Goal: Information Seeking & Learning: Learn about a topic

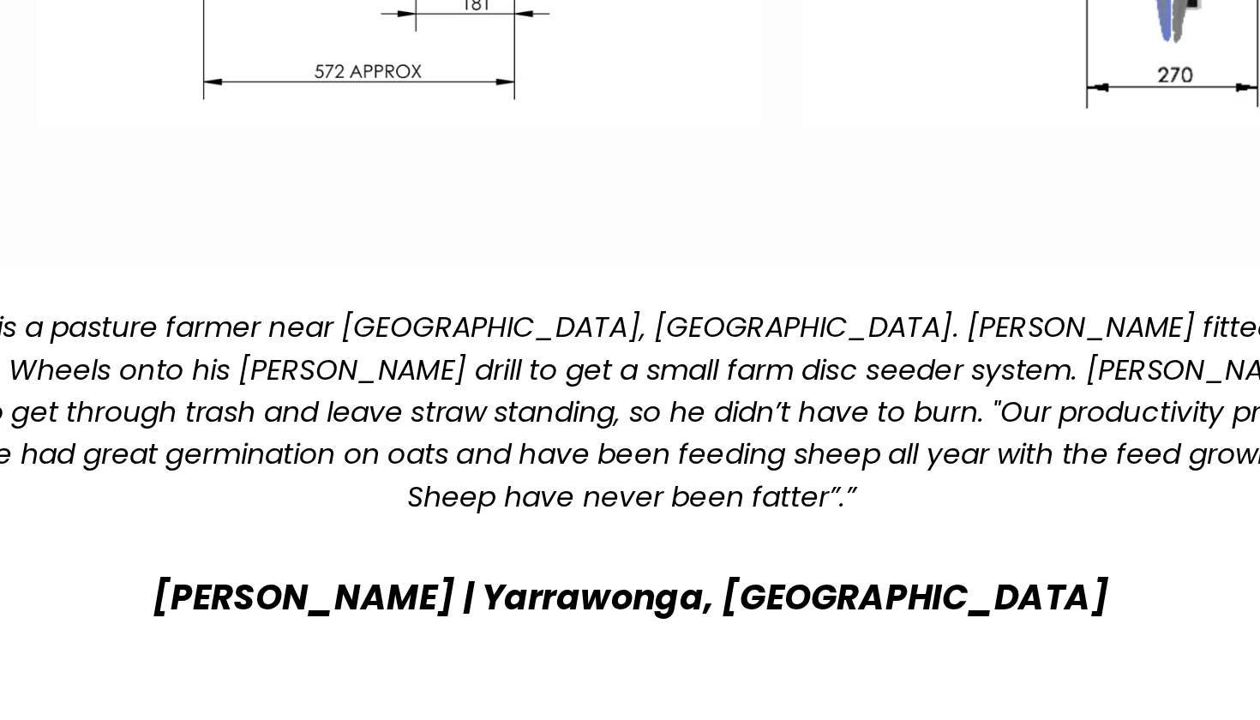
scroll to position [3468, 0]
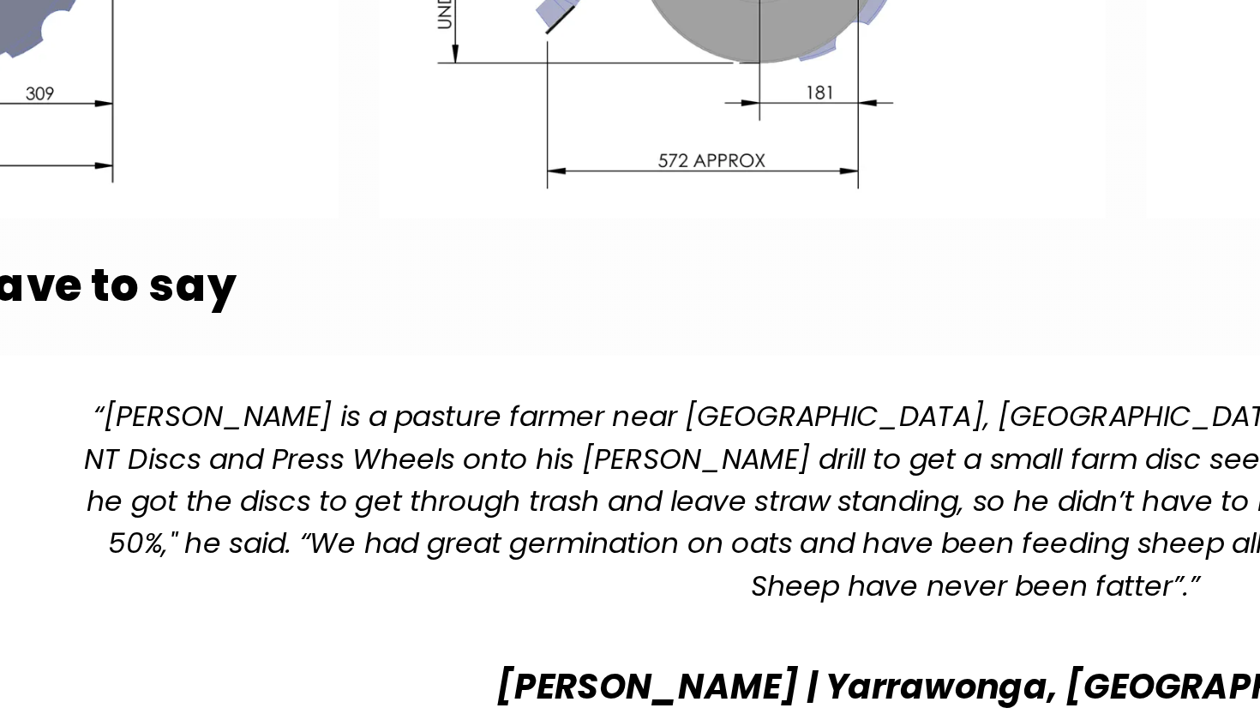
click at [354, 544] on div "“[PERSON_NAME] is a pasture farmer near [GEOGRAPHIC_DATA], [GEOGRAPHIC_DATA]. […" at bounding box center [728, 589] width 763 height 90
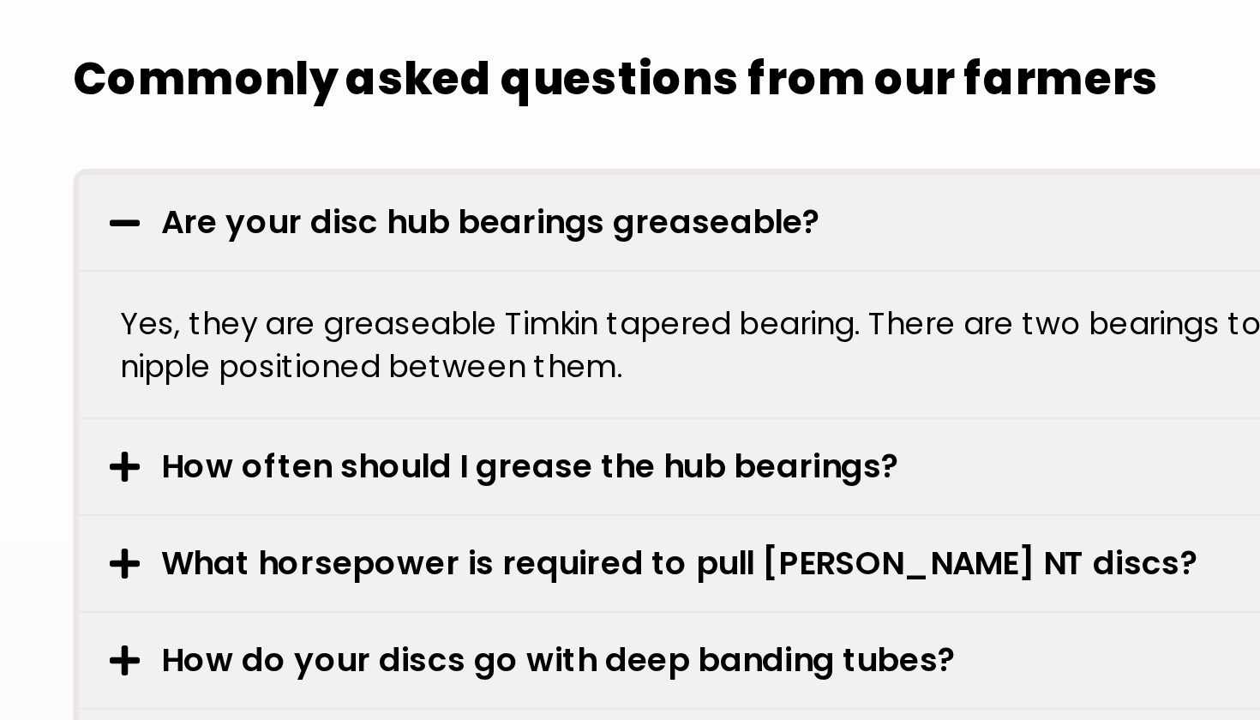
scroll to position [4605, 0]
click at [192, 603] on link "How often should I grease the hub bearings?" at bounding box center [319, 613] width 314 height 20
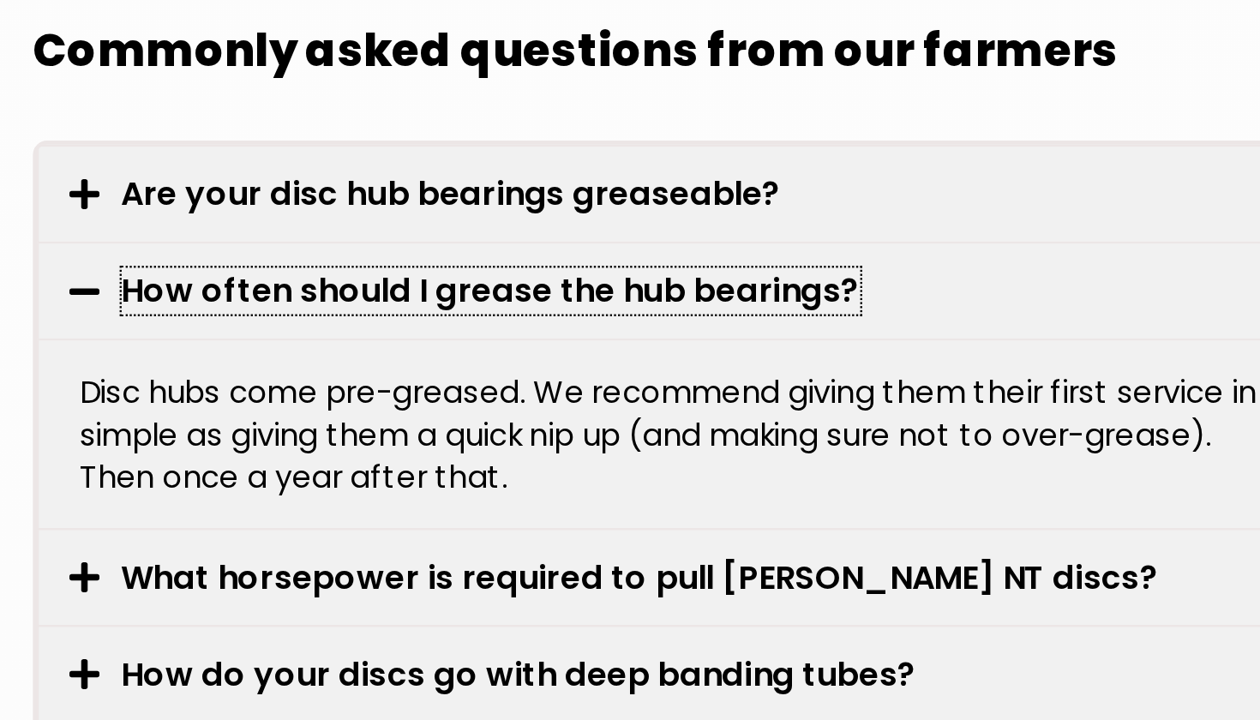
scroll to position [4618, 0]
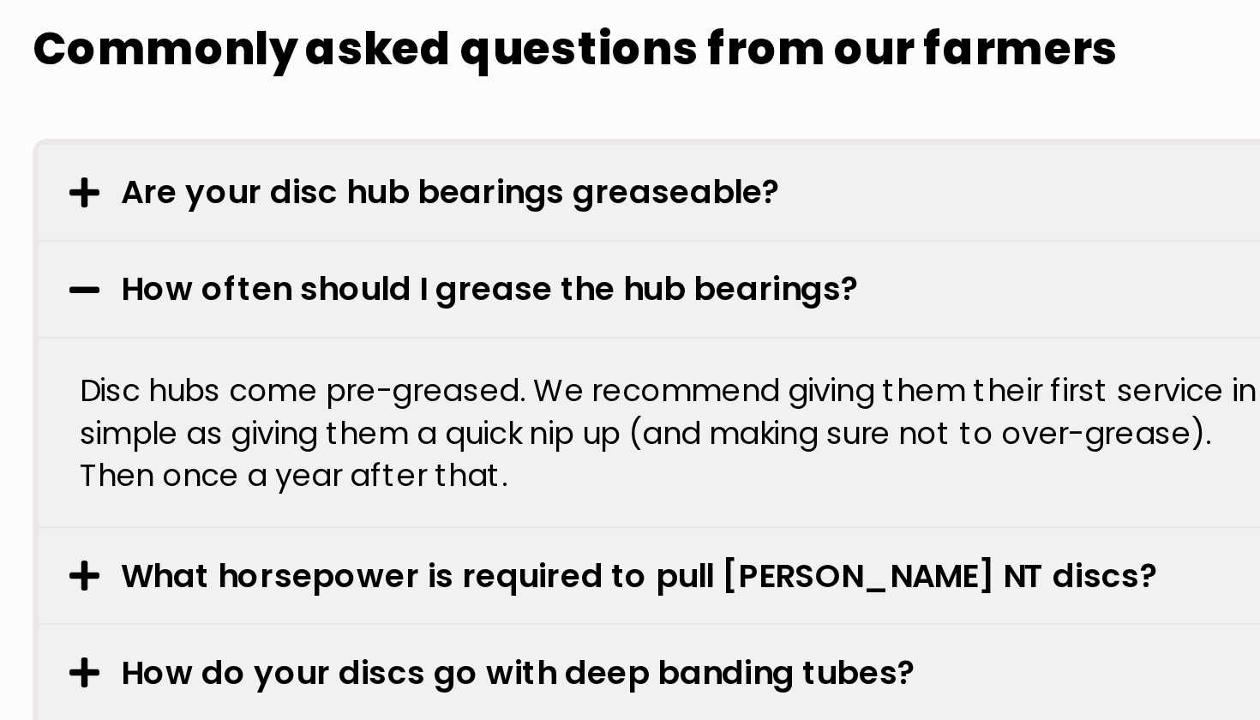
click at [206, 649] on link "What horsepower is required to pull [PERSON_NAME] NT discs?" at bounding box center [382, 659] width 441 height 20
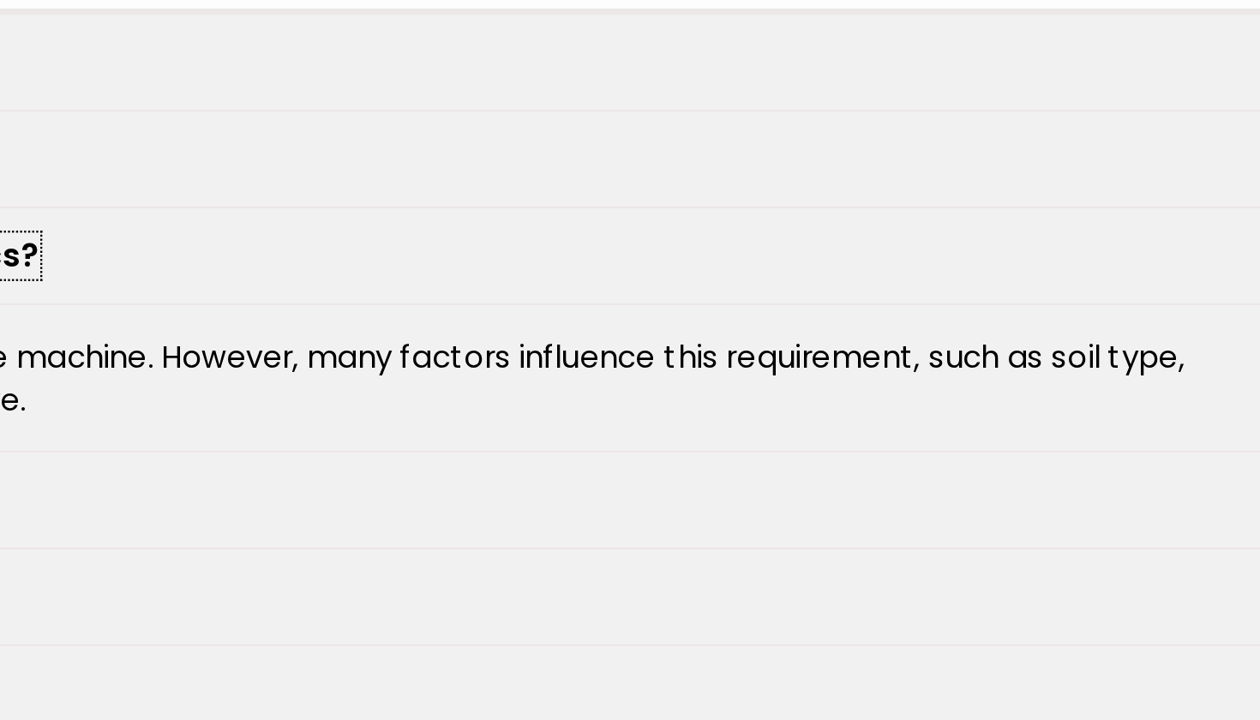
scroll to position [4676, 0]
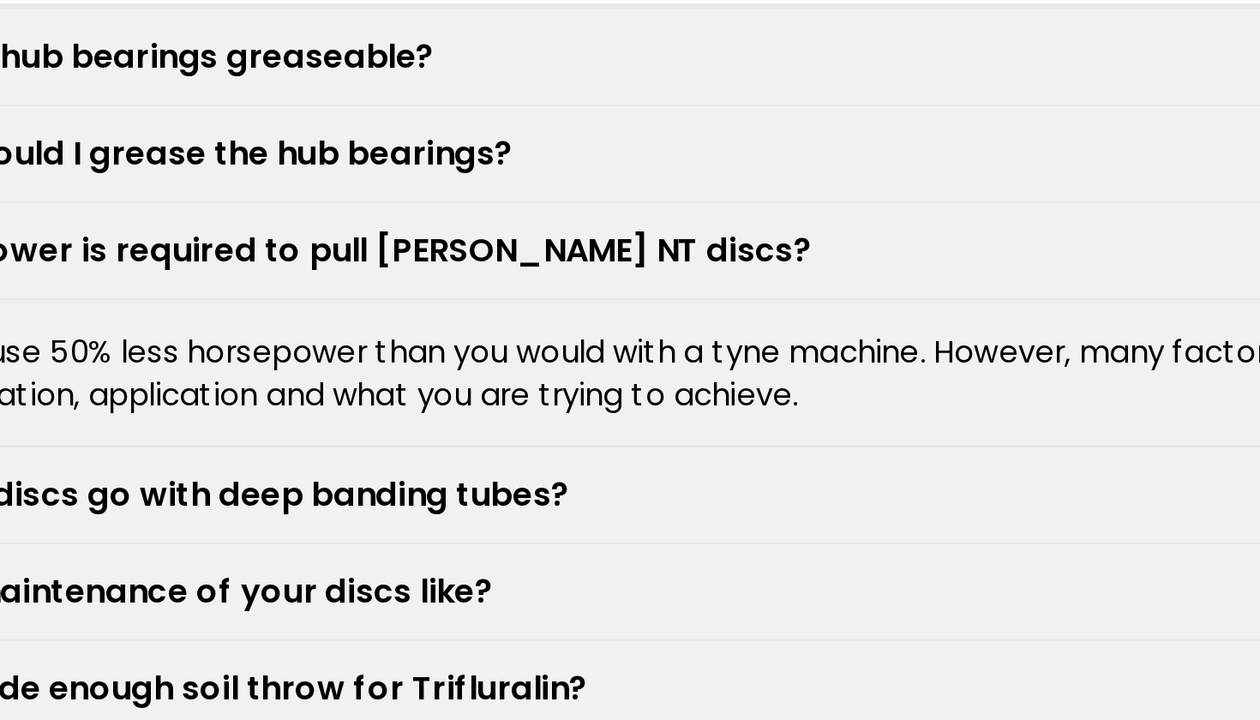
click at [209, 646] on div "What is the maintenance of your discs like?" at bounding box center [630, 666] width 1007 height 40
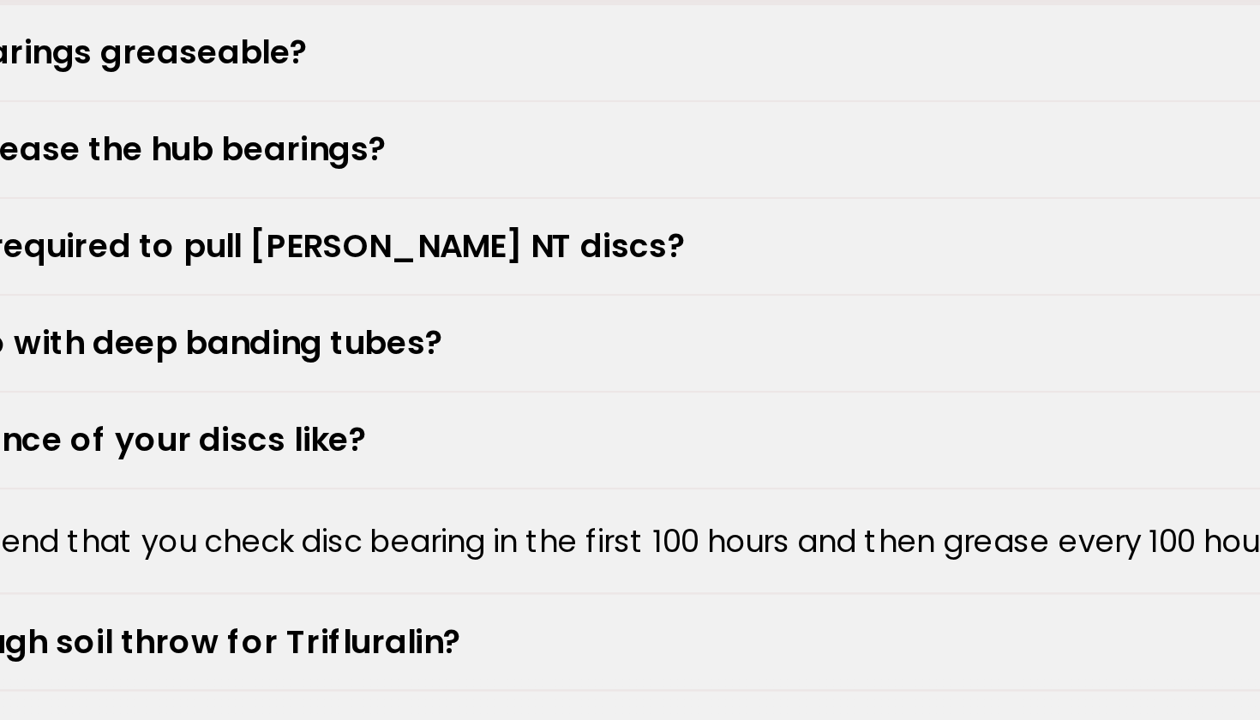
scroll to position [4678, 0]
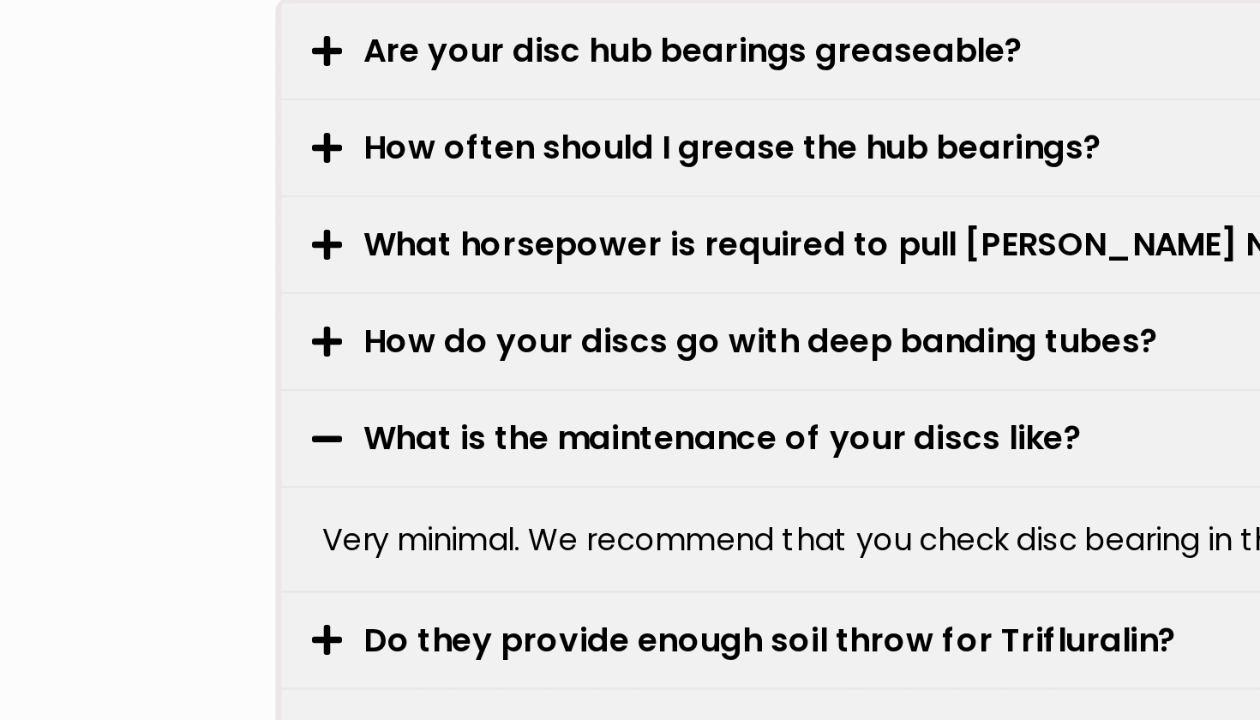
click at [215, 677] on link "Do they provide enough soil throw for Trifluralin?" at bounding box center [335, 687] width 346 height 20
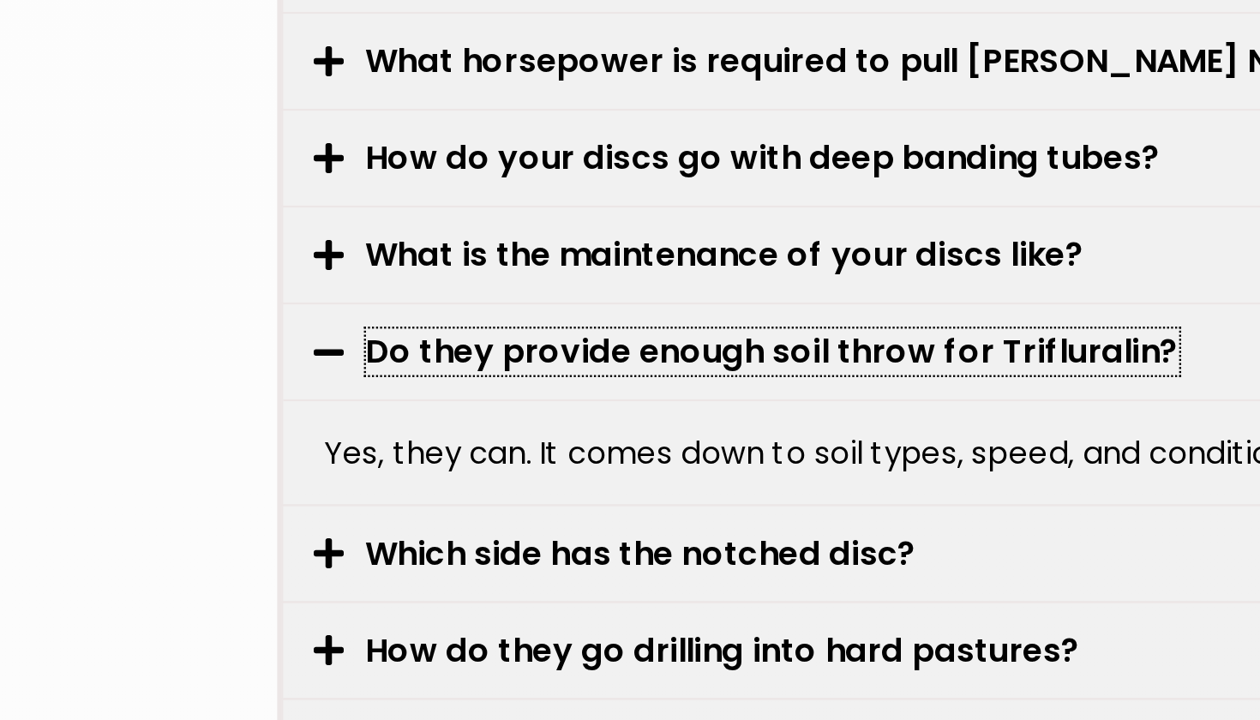
scroll to position [4758, 0]
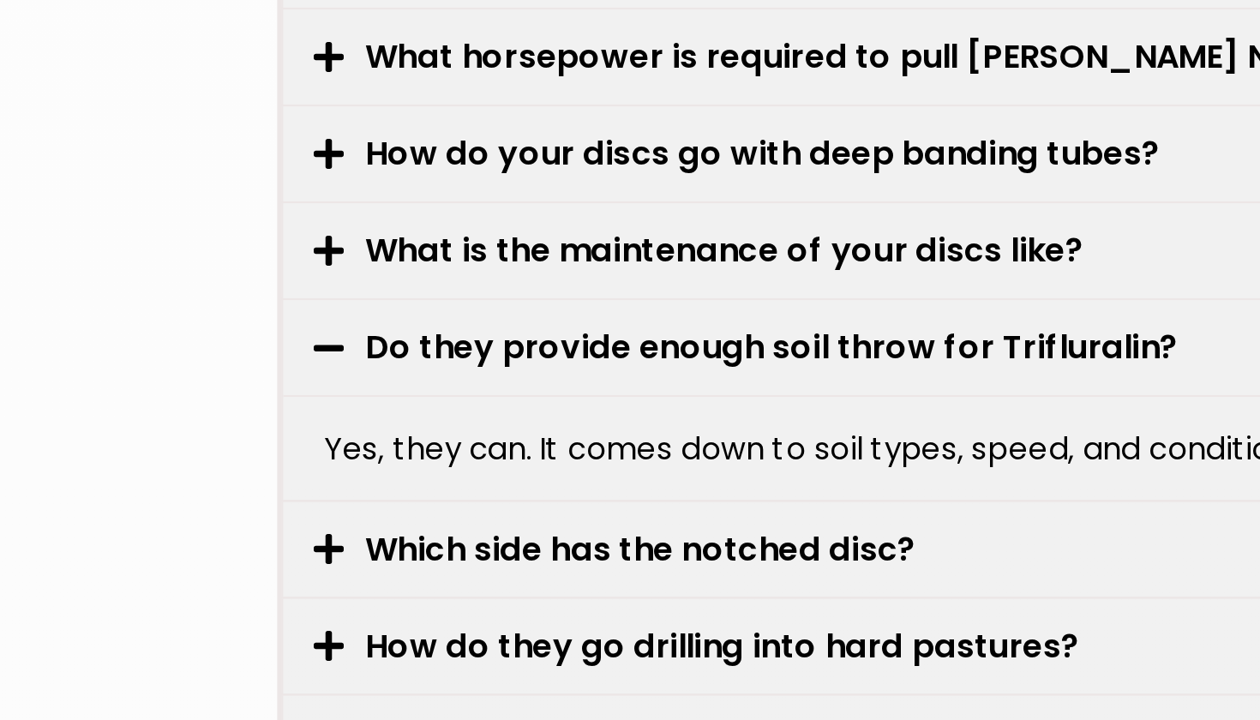
click at [214, 638] on link "Which side has the notched disc?" at bounding box center [279, 648] width 234 height 20
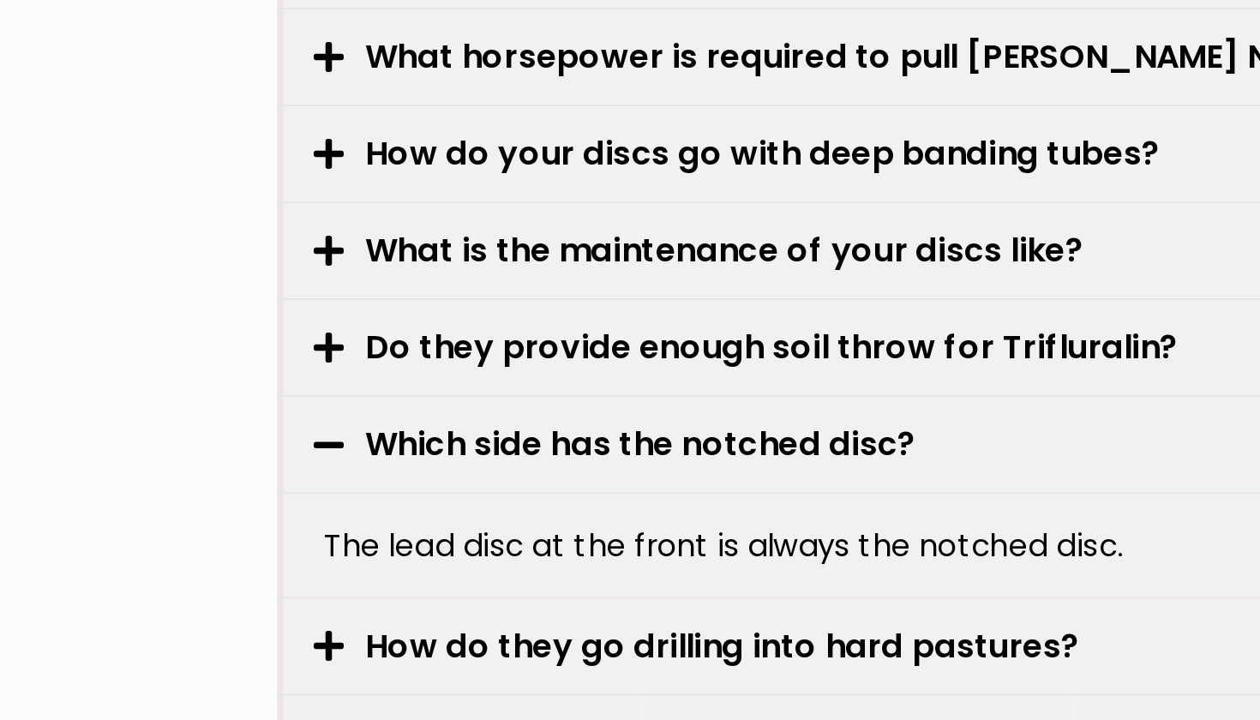
click at [226, 679] on link "How do they go drilling into hard pastures?" at bounding box center [314, 689] width 304 height 20
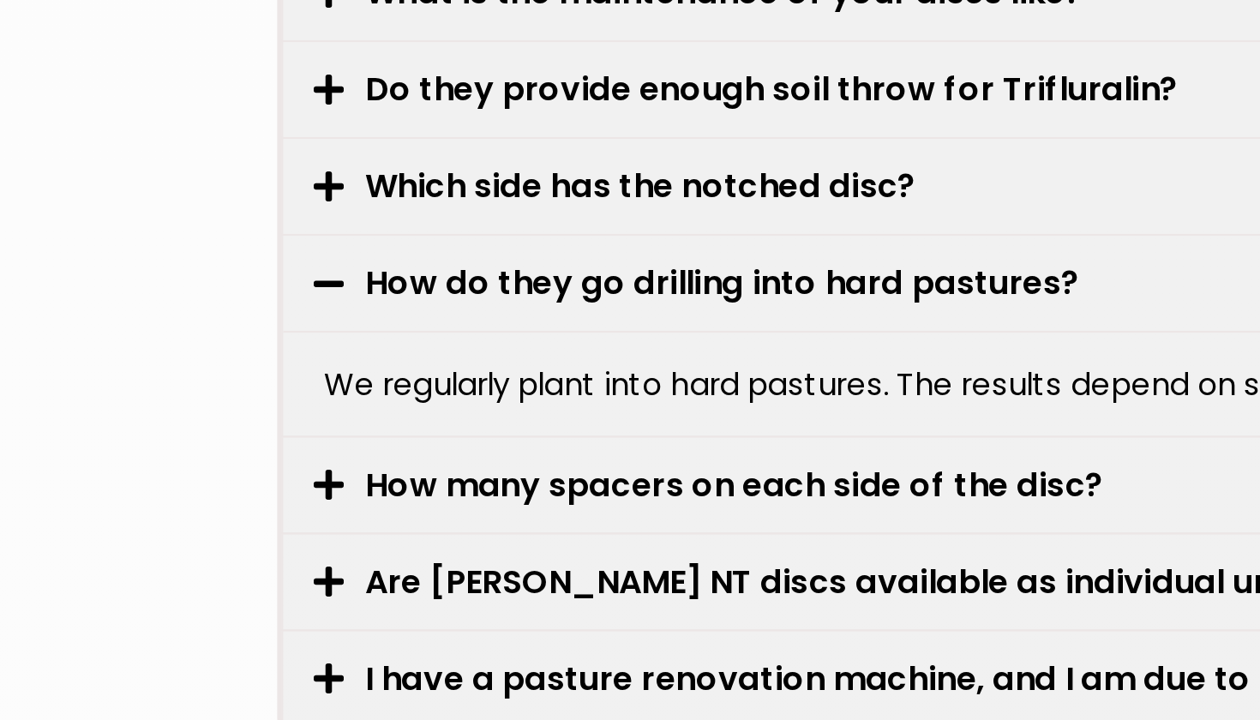
scroll to position [4871, 0]
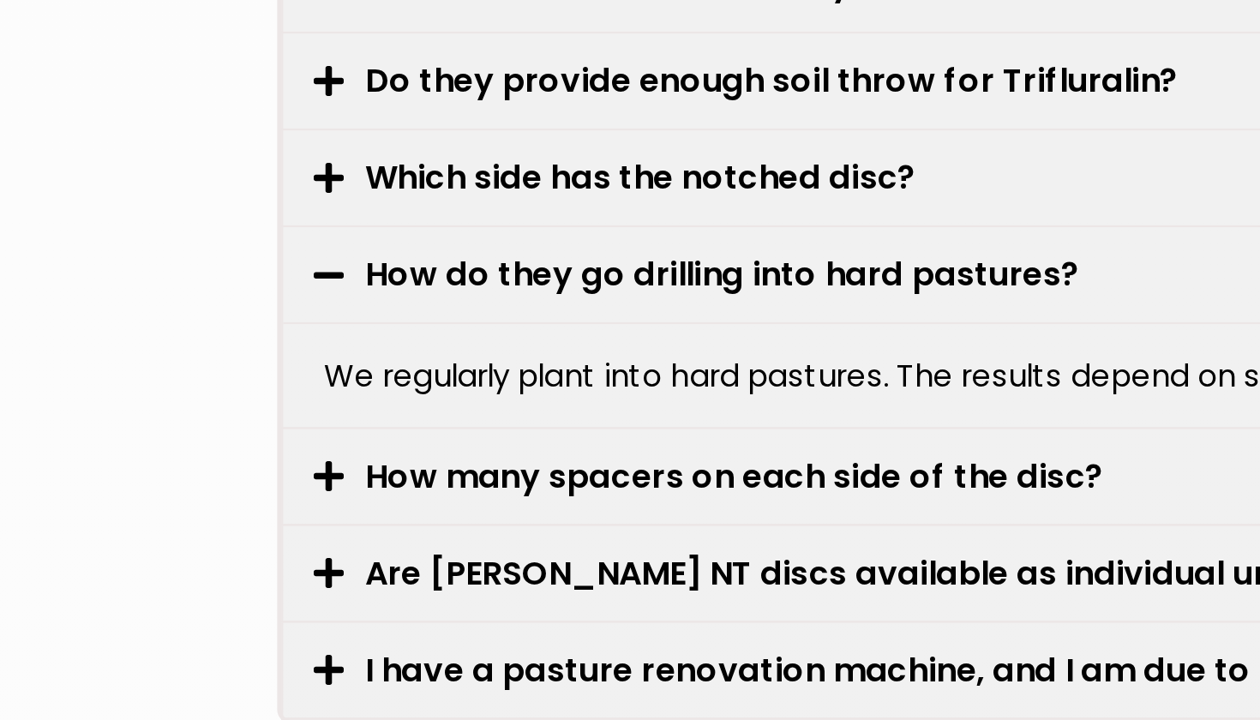
click at [222, 638] on div "Are [PERSON_NAME] NT discs available as individual units?" at bounding box center [630, 658] width 1007 height 40
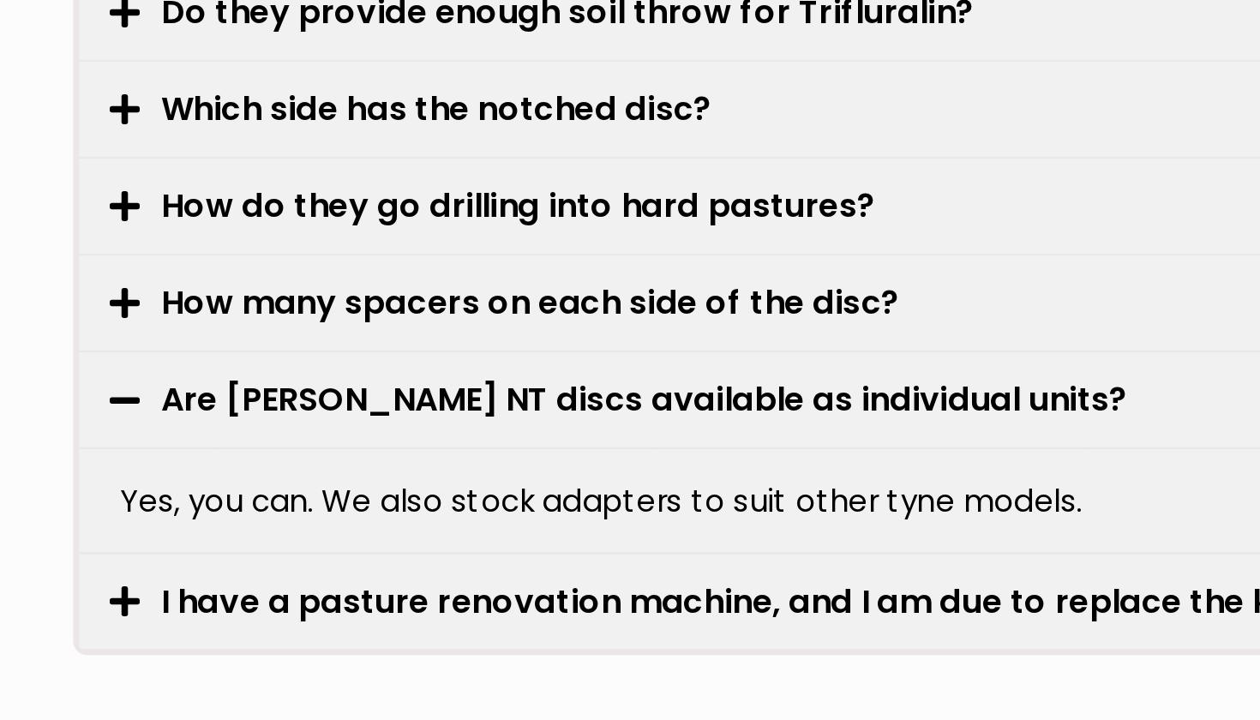
scroll to position [4901, 0]
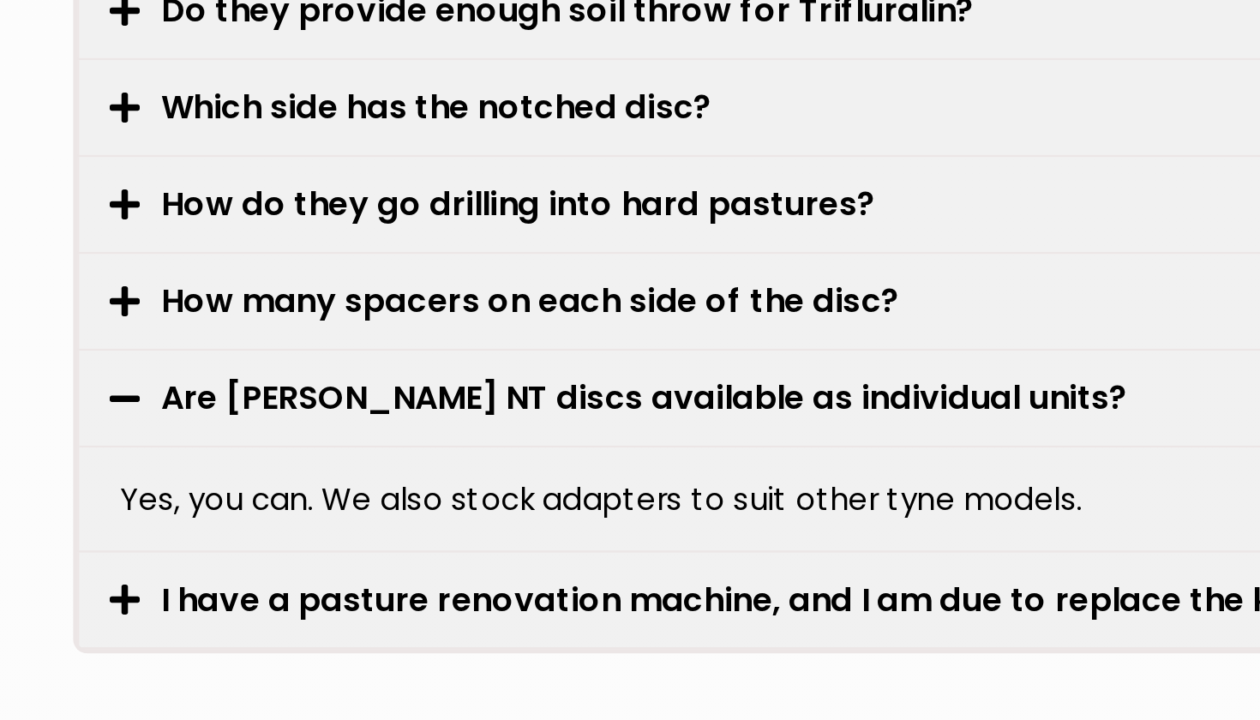
click at [222, 659] on link "I have a pasture renovation machine, and I am due to replace the knifepoint sys…" at bounding box center [623, 669] width 922 height 20
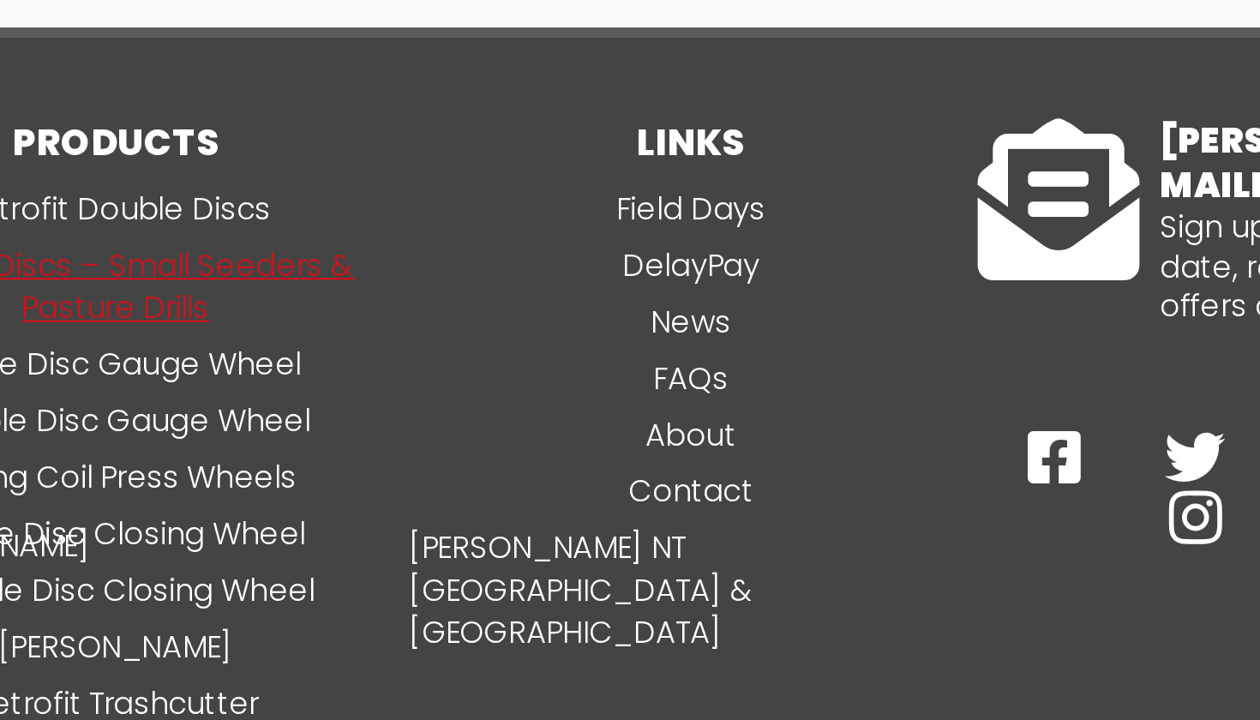
scroll to position [6234, 0]
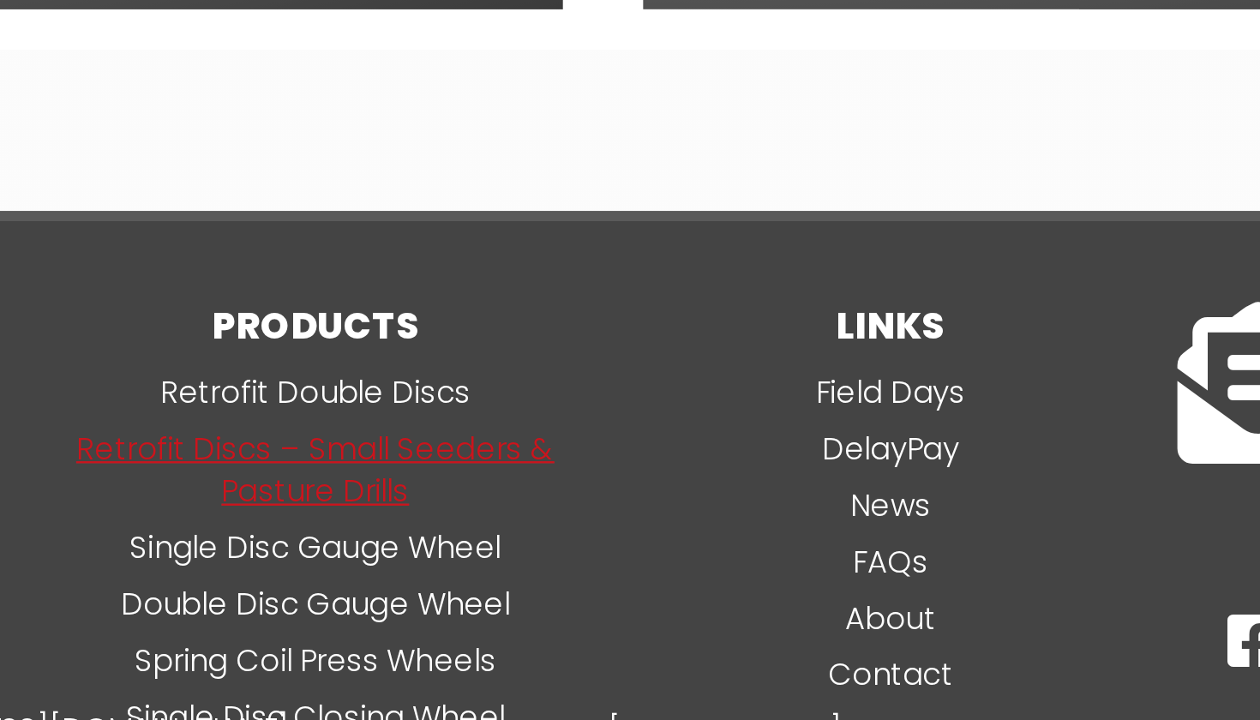
click at [386, 515] on link "Retrofit Discs – Small Seeders & Pasture Drills" at bounding box center [508, 534] width 244 height 38
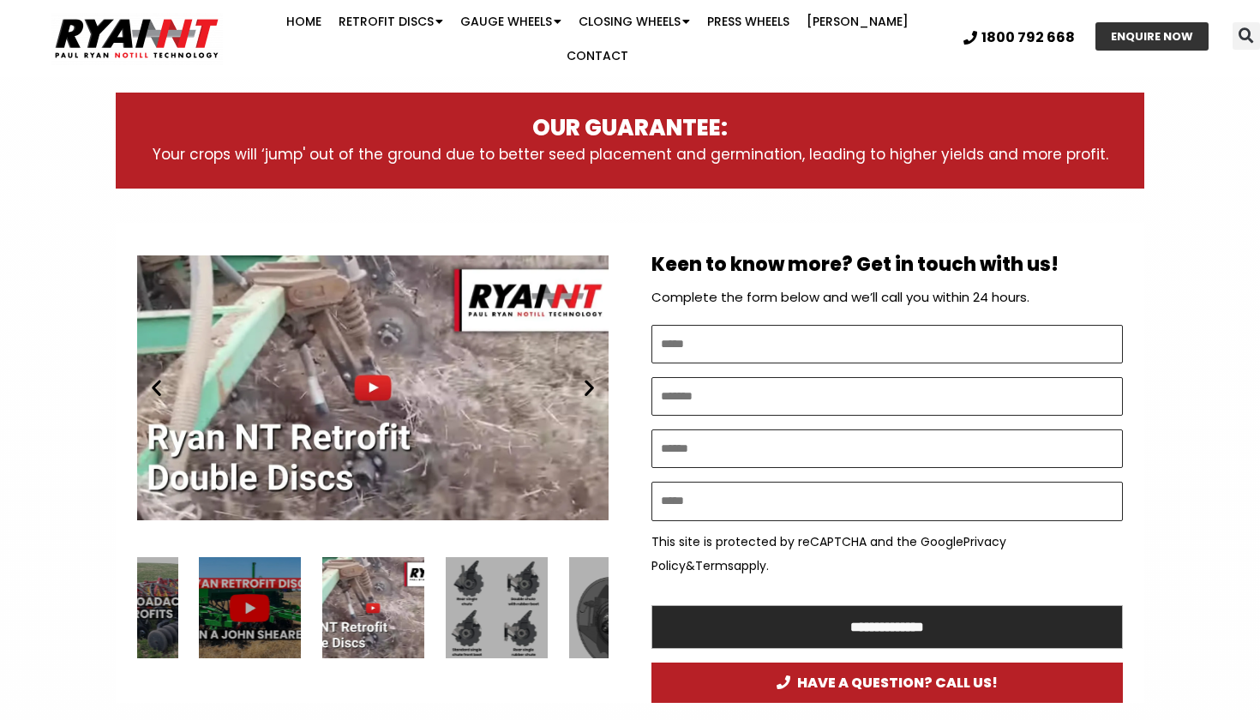
scroll to position [817, 0]
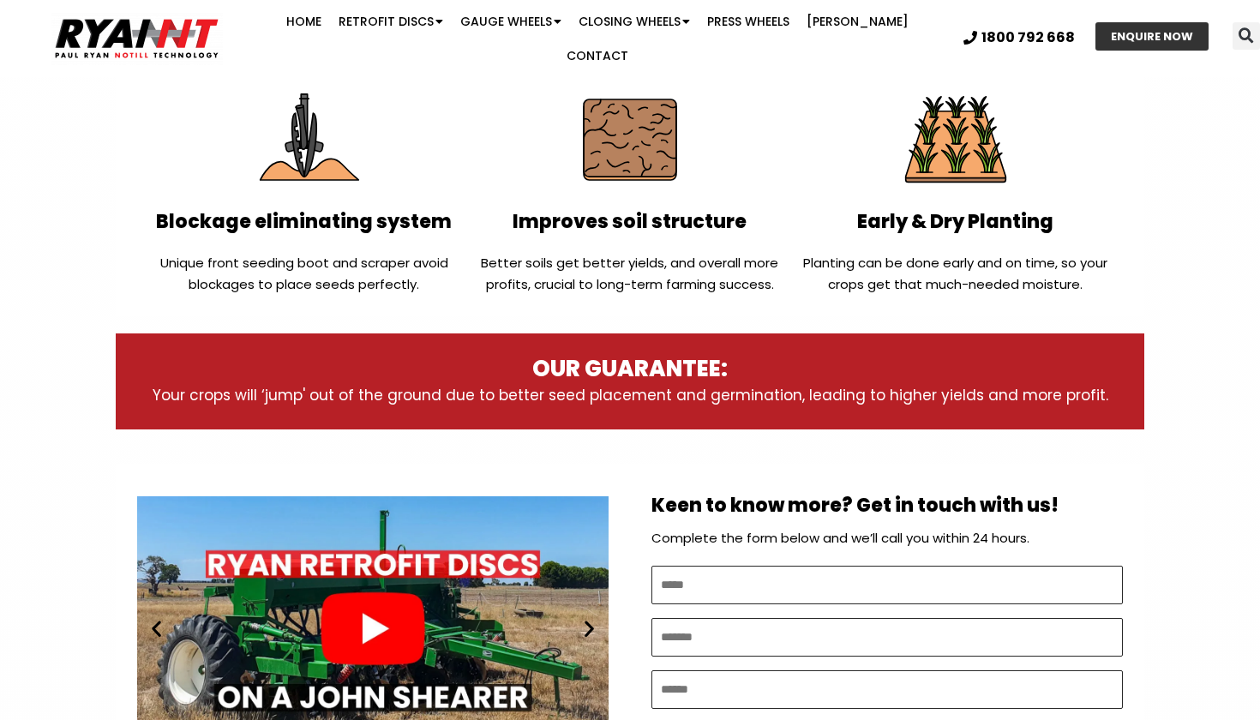
scroll to position [602, 0]
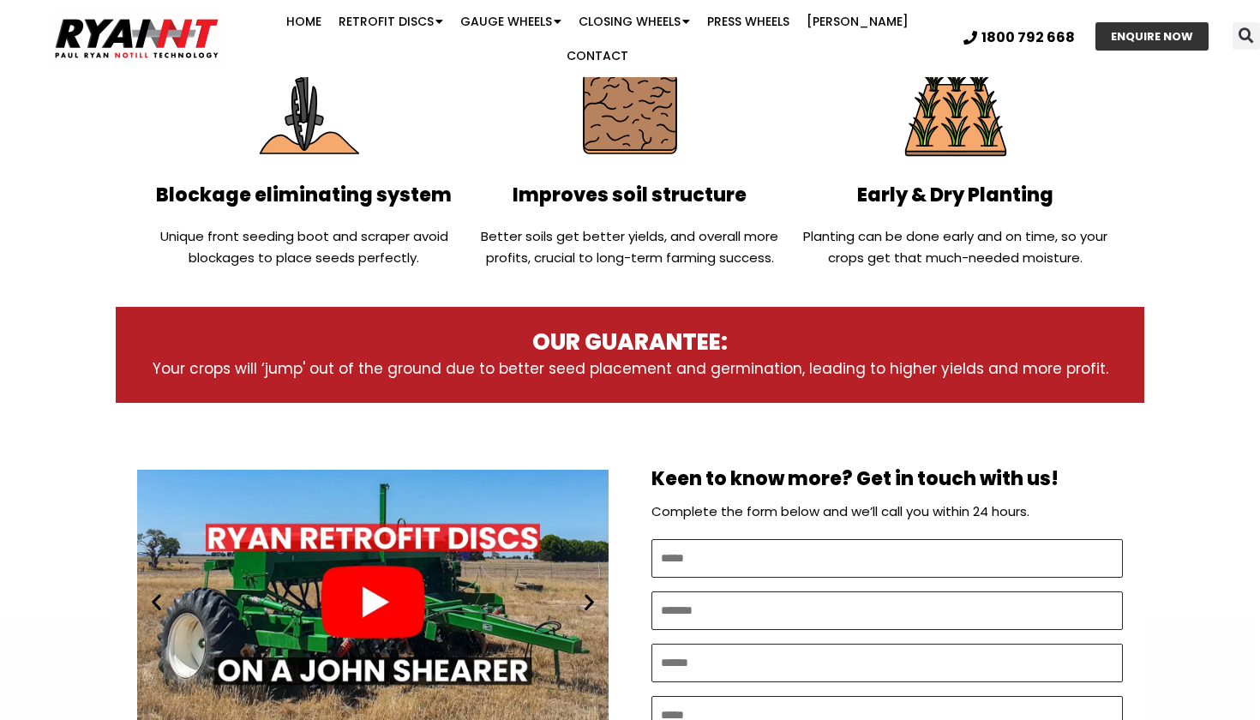
click at [422, 587] on div "Play" at bounding box center [373, 602] width 472 height 296
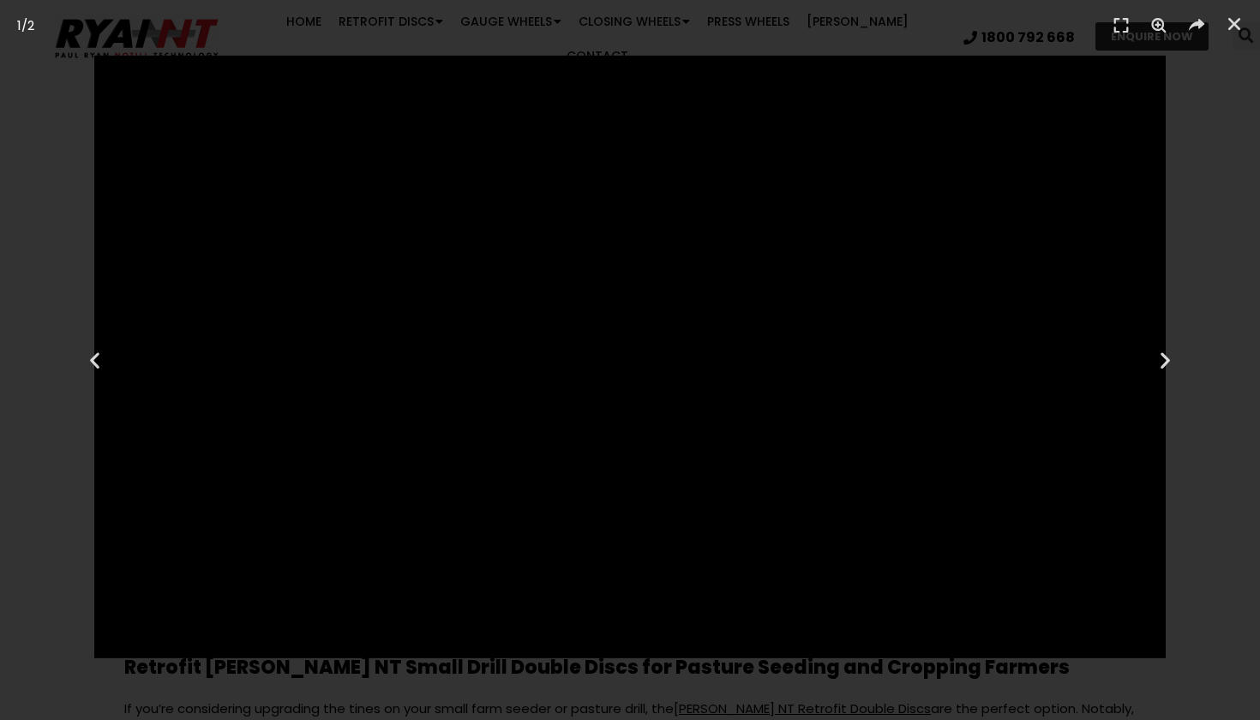
scroll to position [990, 0]
